Goal: Task Accomplishment & Management: Manage account settings

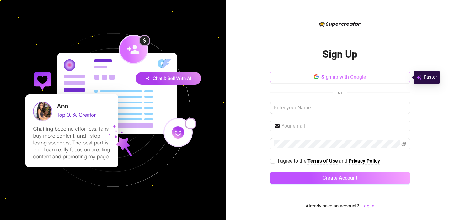
click at [358, 77] on span "Sign up with Google" at bounding box center [343, 77] width 45 height 6
click at [368, 206] on link "Log In" at bounding box center [367, 206] width 13 height 6
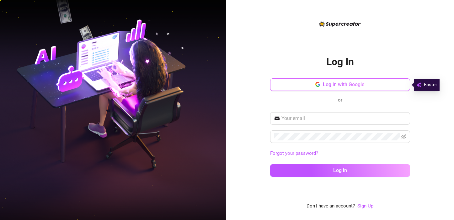
click at [327, 84] on span "Log in with Google" at bounding box center [344, 85] width 42 height 6
click at [344, 84] on span "Log in with Google" at bounding box center [344, 85] width 42 height 6
